Goal: Navigation & Orientation: Find specific page/section

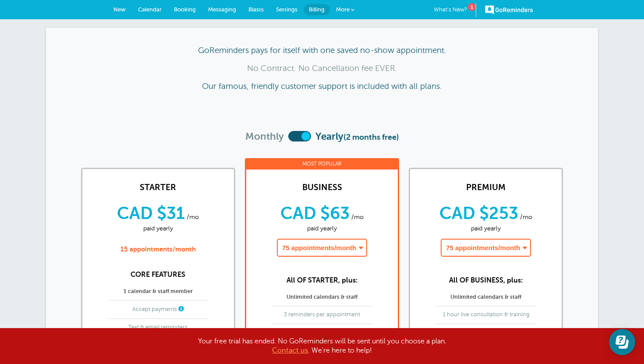
click at [504, 12] on link "GoReminders" at bounding box center [509, 9] width 48 height 19
click at [123, 10] on span "New" at bounding box center [119, 9] width 12 height 7
click at [148, 11] on span "Calendar" at bounding box center [150, 9] width 24 height 7
